Goal: Task Accomplishment & Management: Use online tool/utility

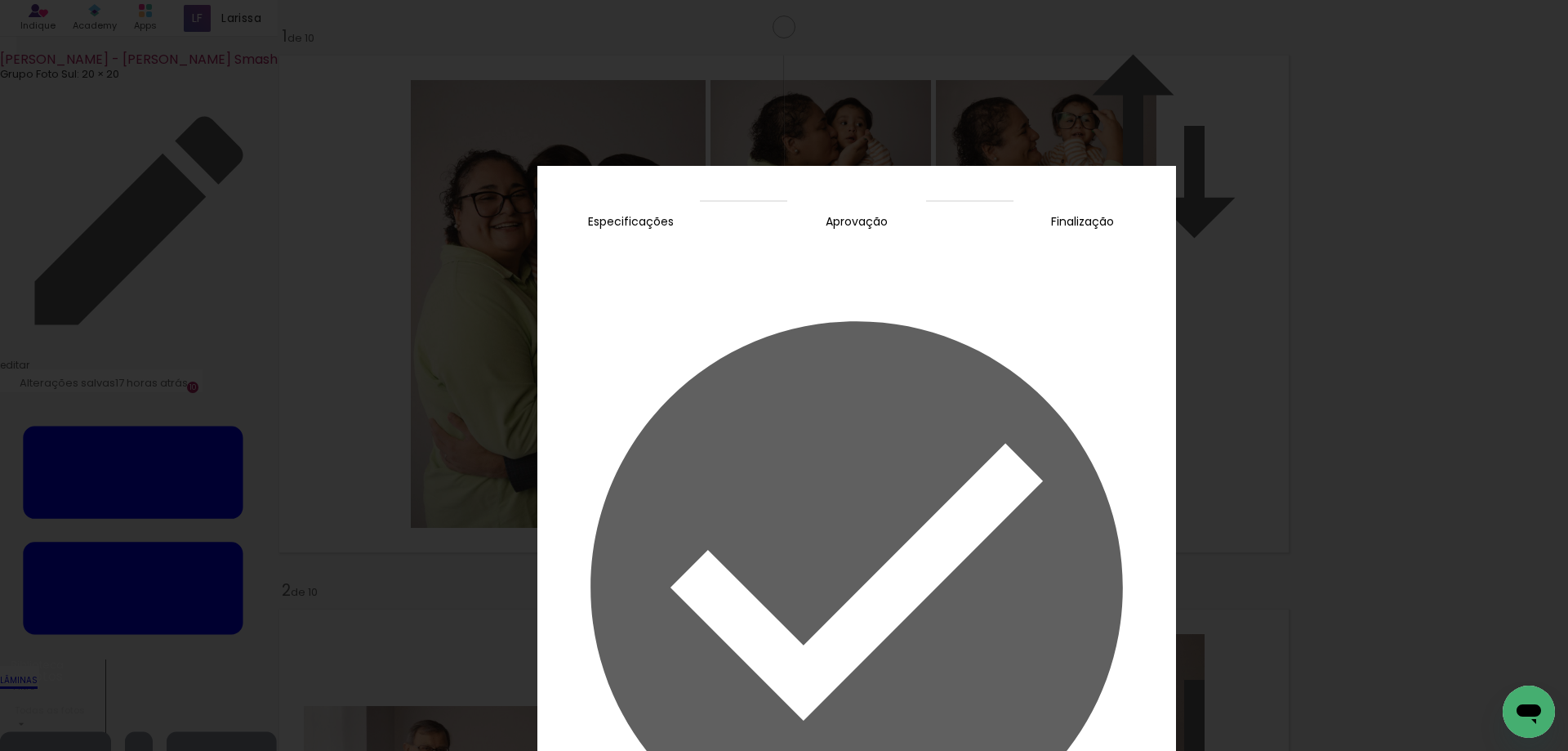
scroll to position [0, 1315]
click at [0, 0] on slot "Concluir" at bounding box center [0, 0] width 0 height 0
